Goal: Task Accomplishment & Management: Manage account settings

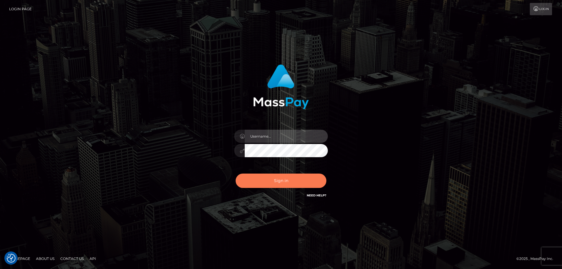
type input "emmy.navach"
click at [276, 180] on button "Sign in" at bounding box center [280, 180] width 91 height 14
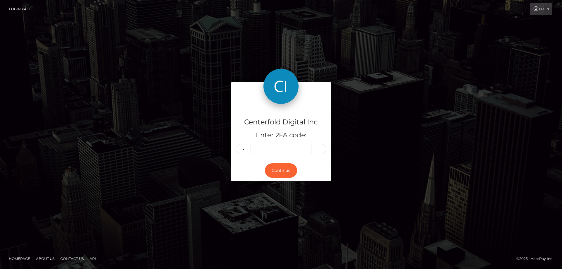
type input "3"
type input "9"
type input "8"
type input "9"
type input "0"
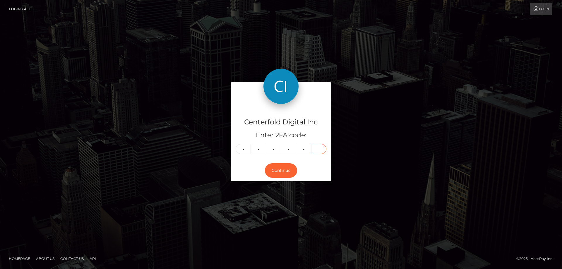
type input "0"
